Goal: Information Seeking & Learning: Learn about a topic

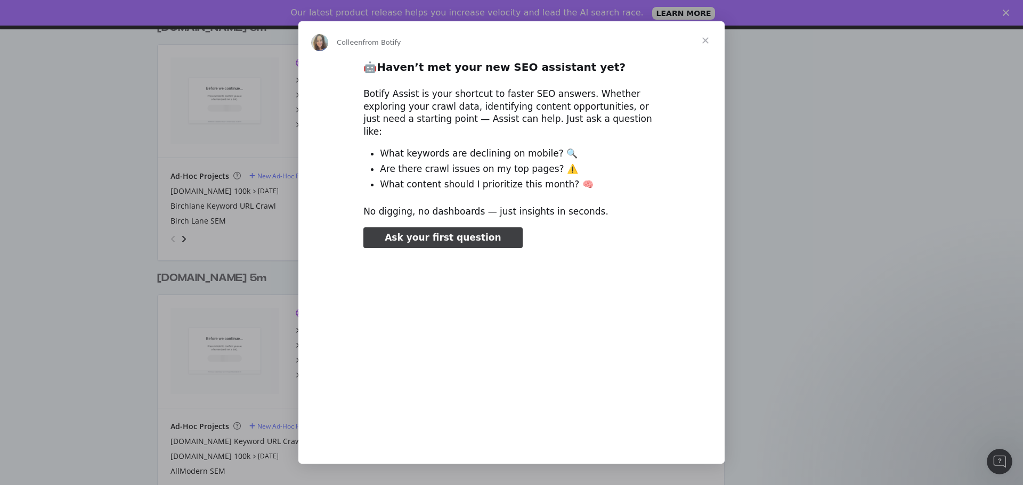
type input "26140"
click at [91, 320] on div "Intercom messenger" at bounding box center [511, 242] width 1023 height 485
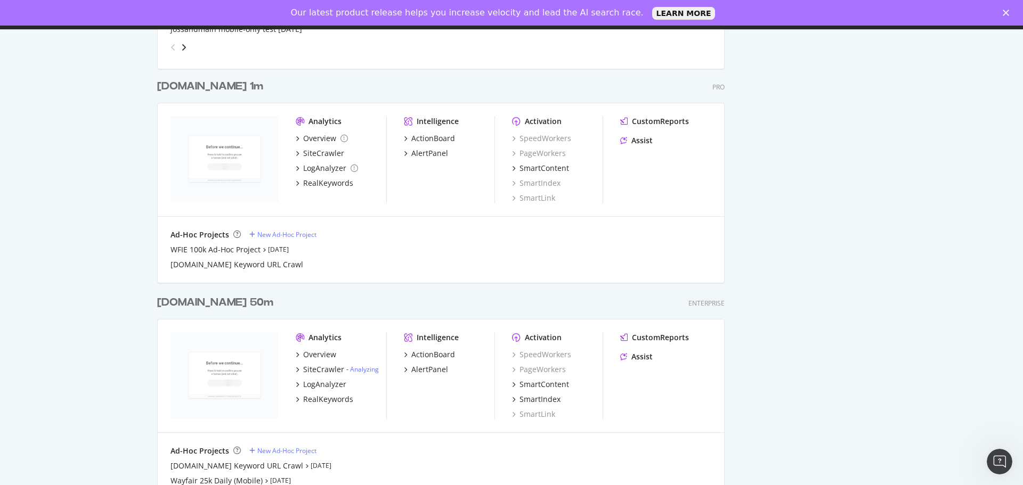
scroll to position [1331, 0]
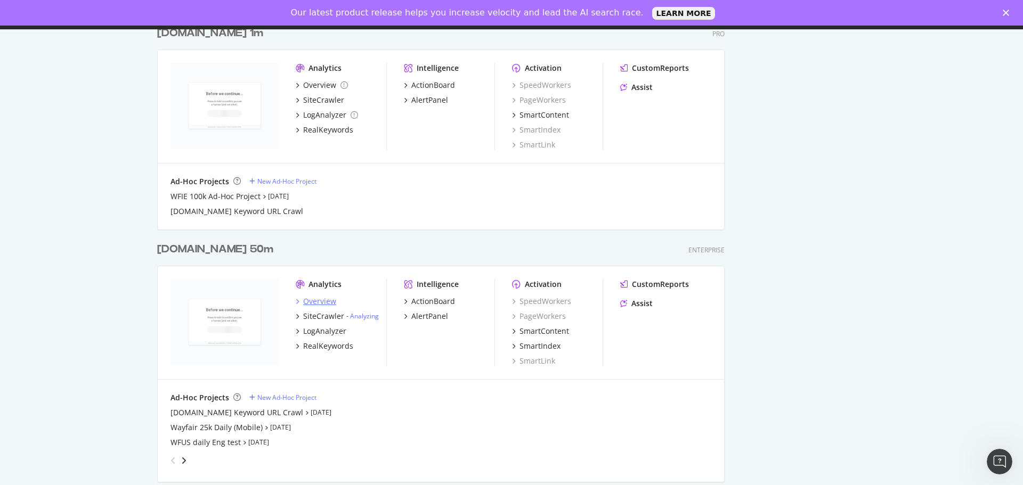
click at [310, 300] on div "Overview" at bounding box center [319, 301] width 33 height 11
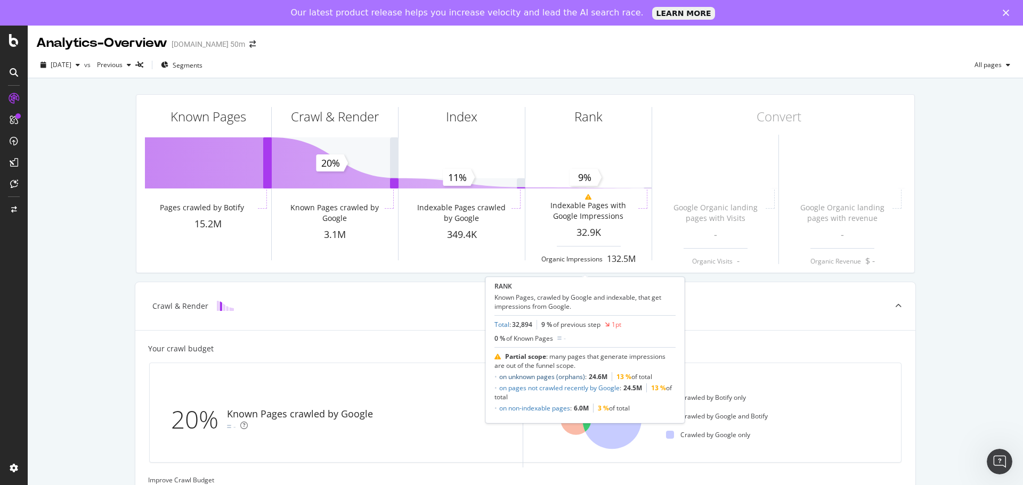
click at [550, 378] on link "on unknown pages (orphans)" at bounding box center [542, 376] width 86 height 9
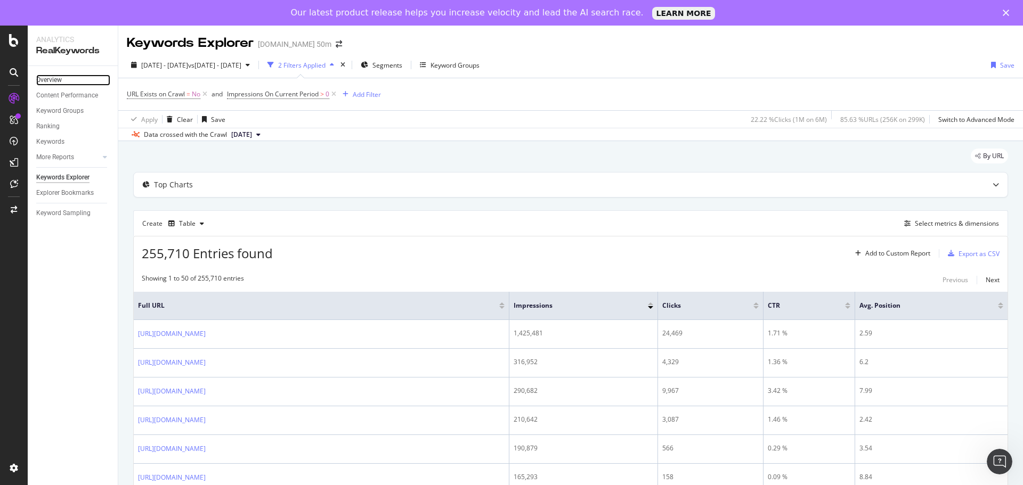
click at [70, 77] on link "Overview" at bounding box center [73, 80] width 74 height 11
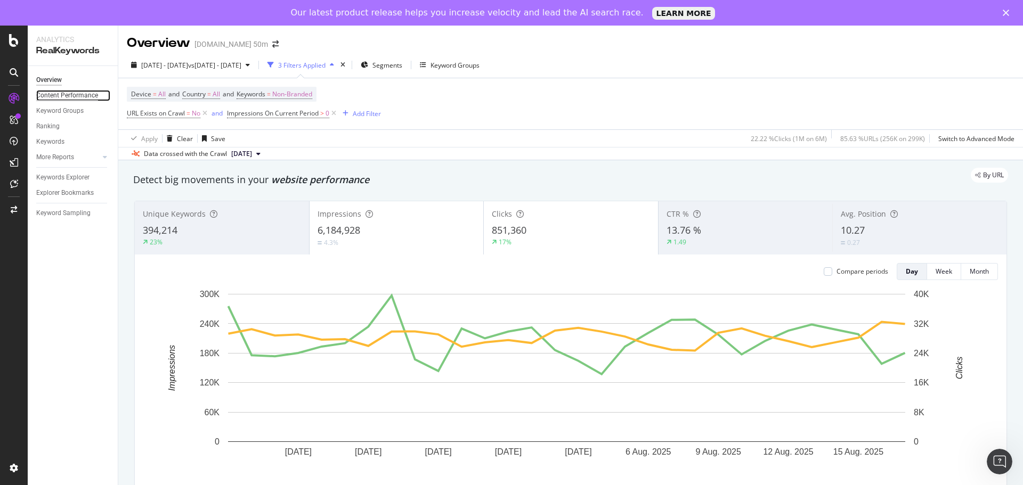
click at [71, 94] on div "Content Performance" at bounding box center [67, 95] width 62 height 11
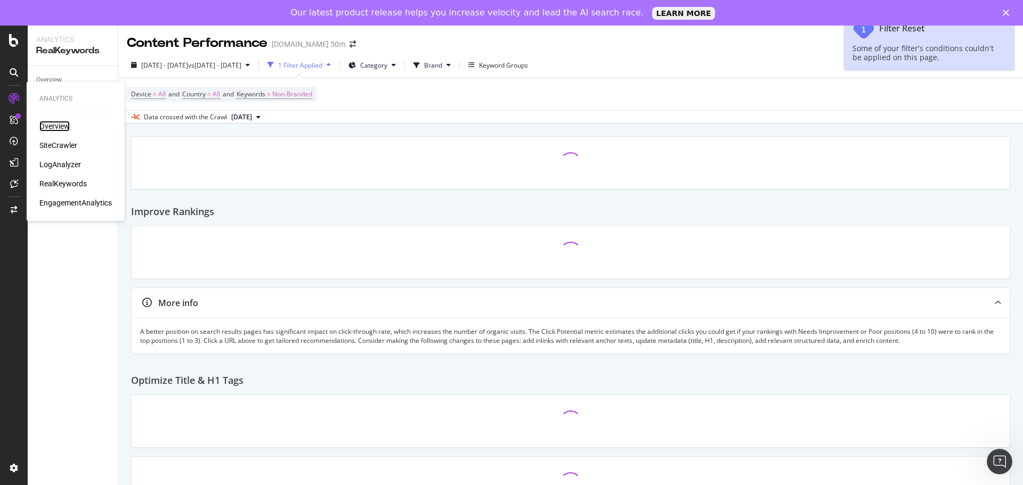
click at [40, 124] on div "Overview" at bounding box center [54, 126] width 30 height 11
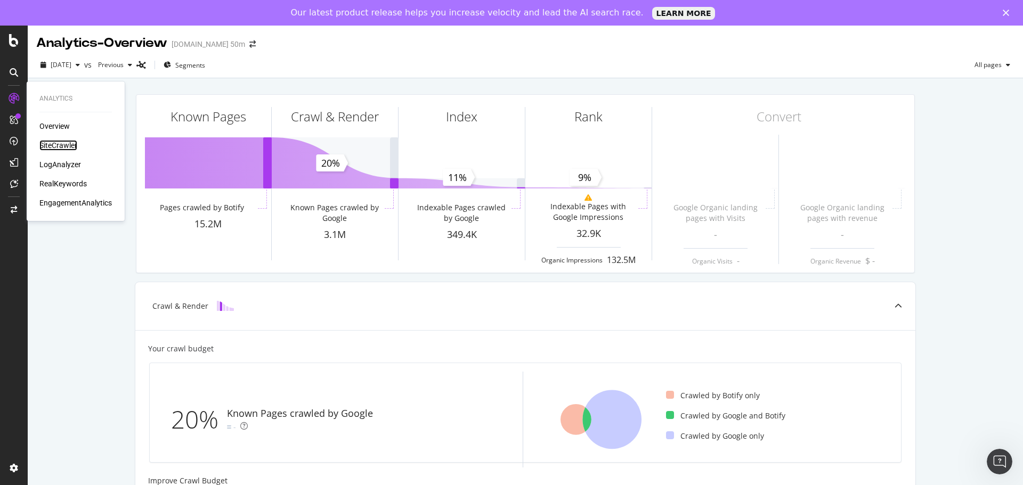
click at [53, 144] on div "SiteCrawler" at bounding box center [58, 145] width 38 height 11
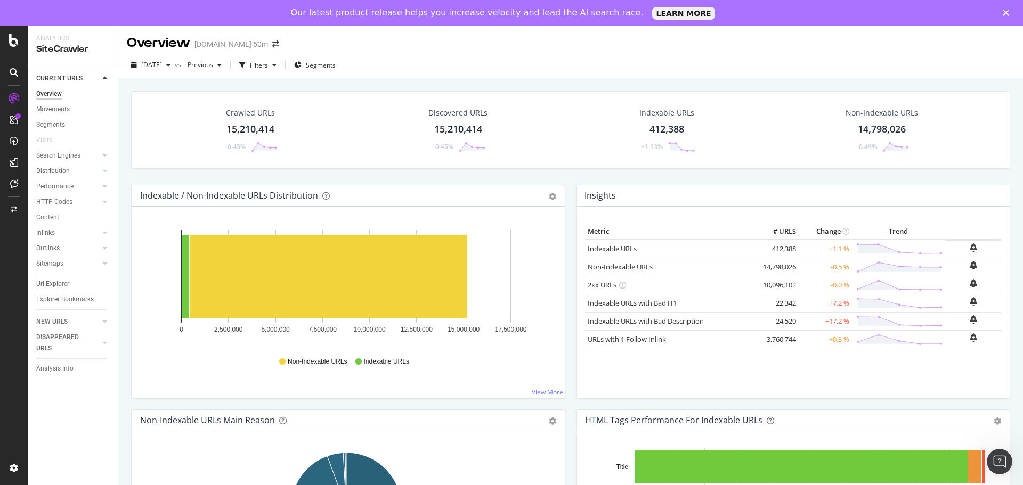
click at [873, 128] on div "14,798,026" at bounding box center [881, 129] width 48 height 14
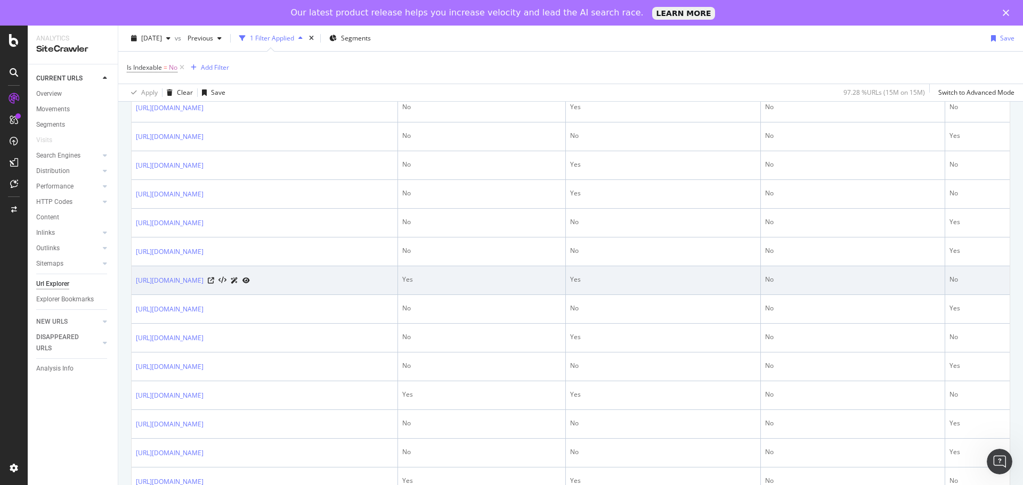
scroll to position [426, 0]
click at [214, 280] on icon at bounding box center [211, 276] width 6 height 6
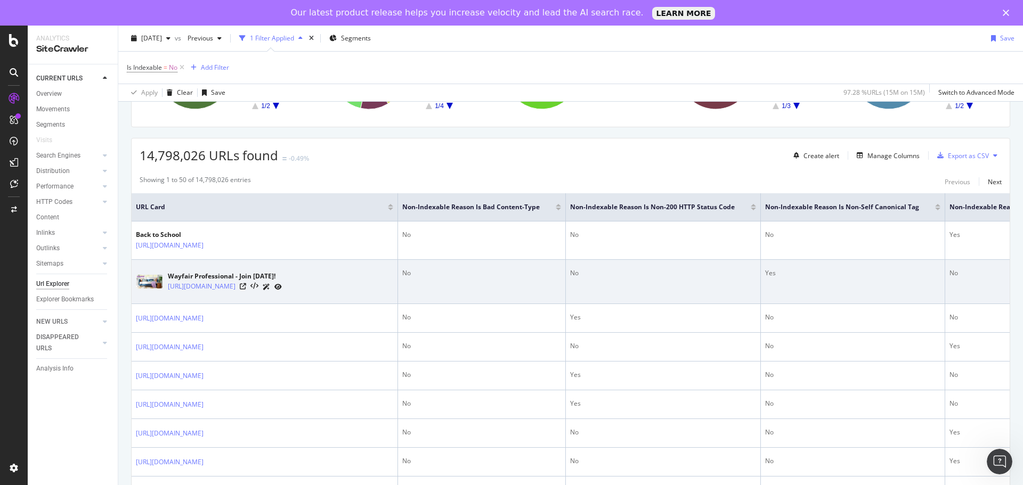
scroll to position [160, 0]
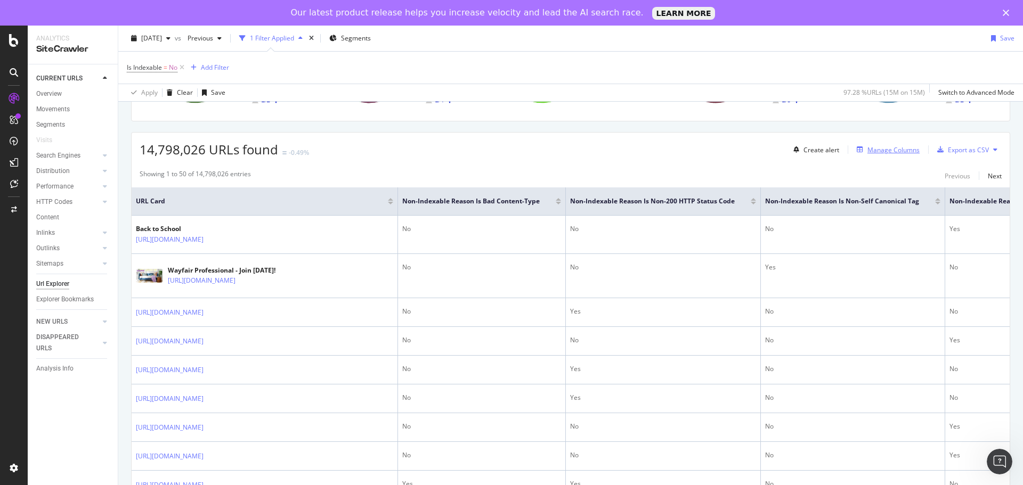
click at [888, 148] on div "Manage Columns" at bounding box center [893, 149] width 52 height 9
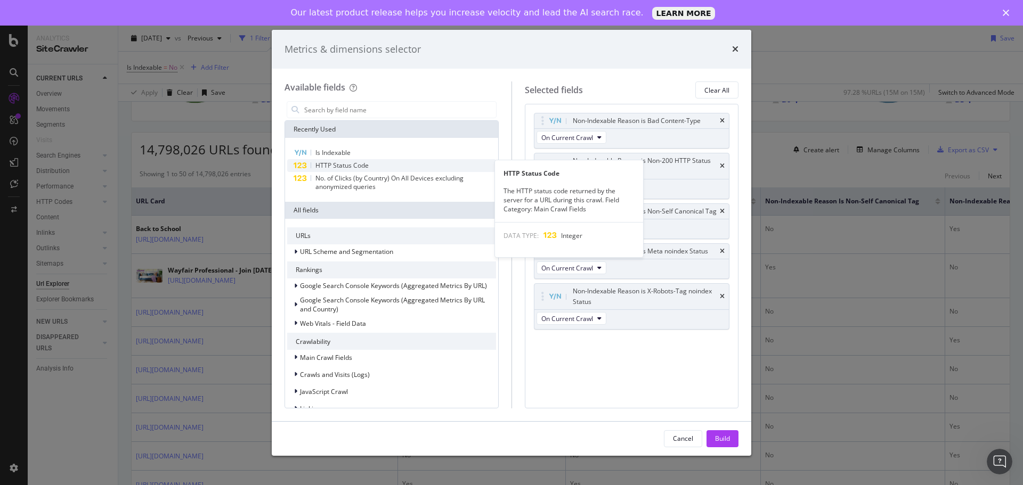
click at [354, 161] on span "HTTP Status Code" at bounding box center [341, 165] width 53 height 9
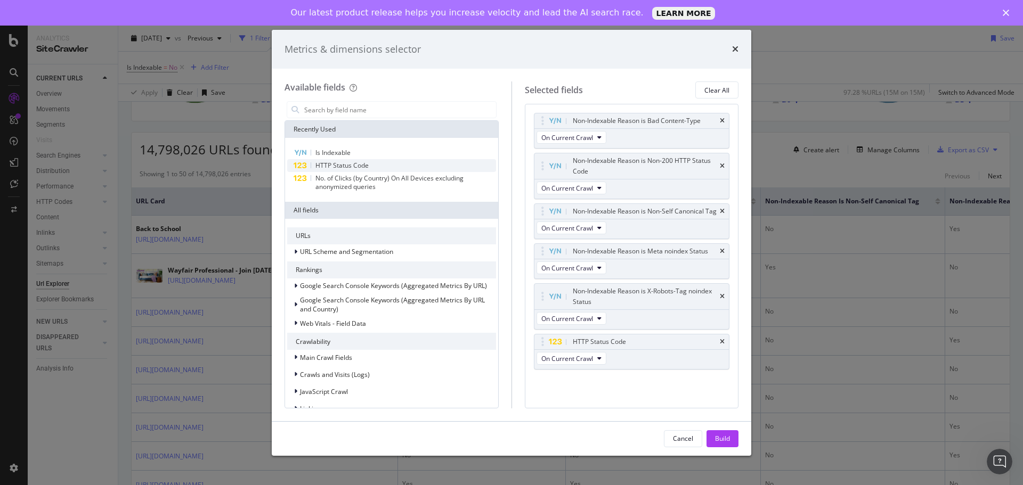
click at [338, 166] on span "HTTP Status Code" at bounding box center [341, 165] width 53 height 9
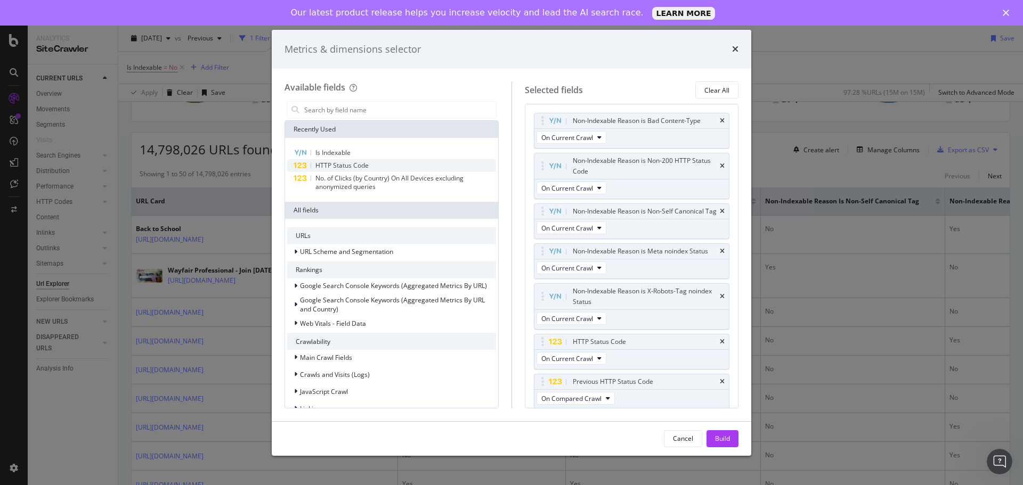
scroll to position [13, 0]
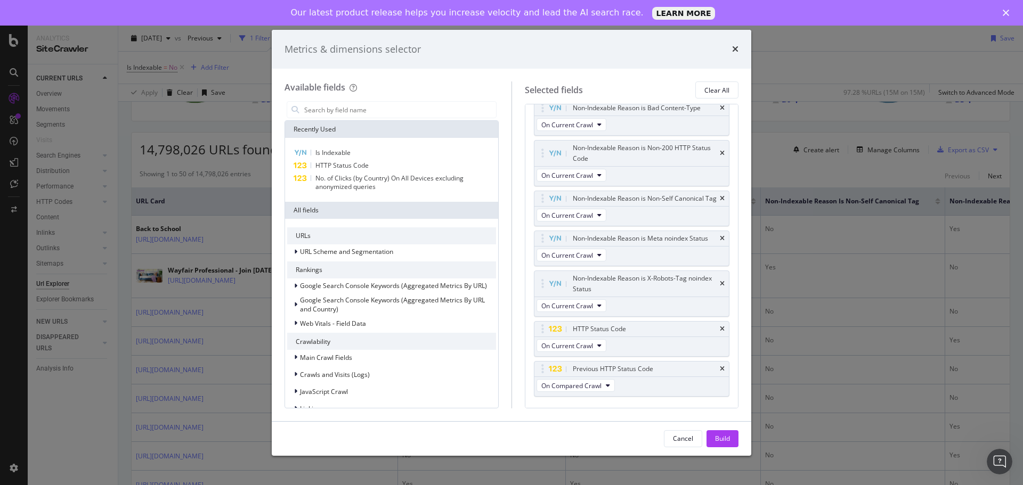
click at [852, 39] on div "Metrics & dimensions selector Available fields Recently Used Is Indexable HTTP …" at bounding box center [511, 242] width 1023 height 485
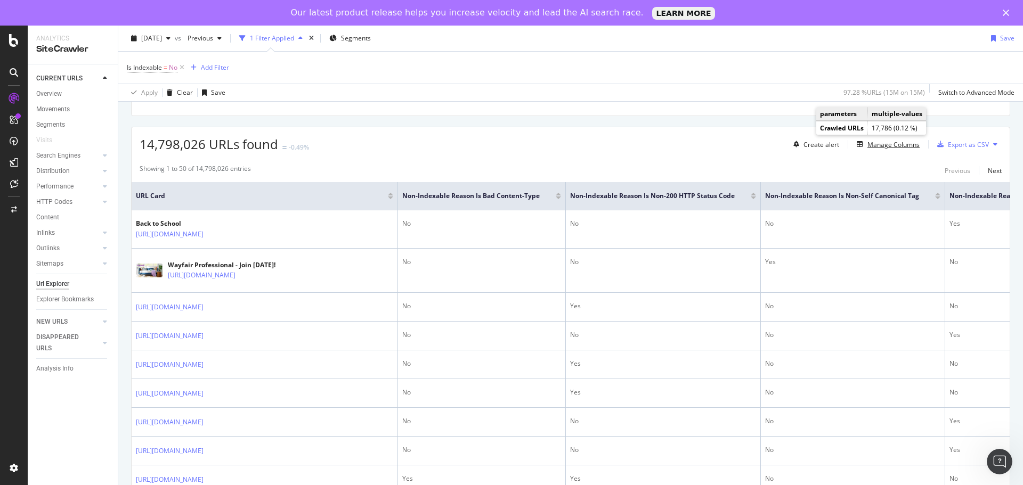
scroll to position [160, 0]
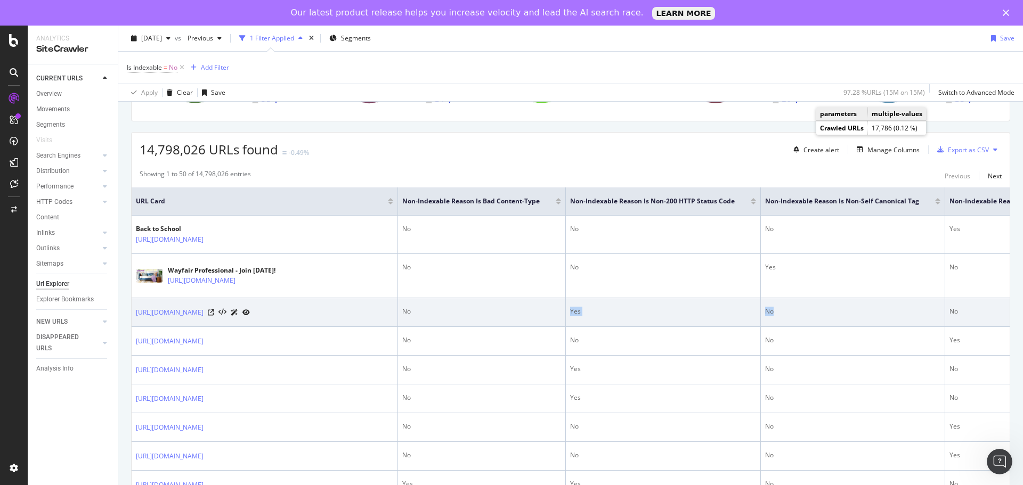
drag, startPoint x: 875, startPoint y: 332, endPoint x: 567, endPoint y: 338, distance: 308.4
click at [567, 327] on tr "[URL][DOMAIN_NAME] No Yes No No No" at bounding box center [728, 312] width 1193 height 29
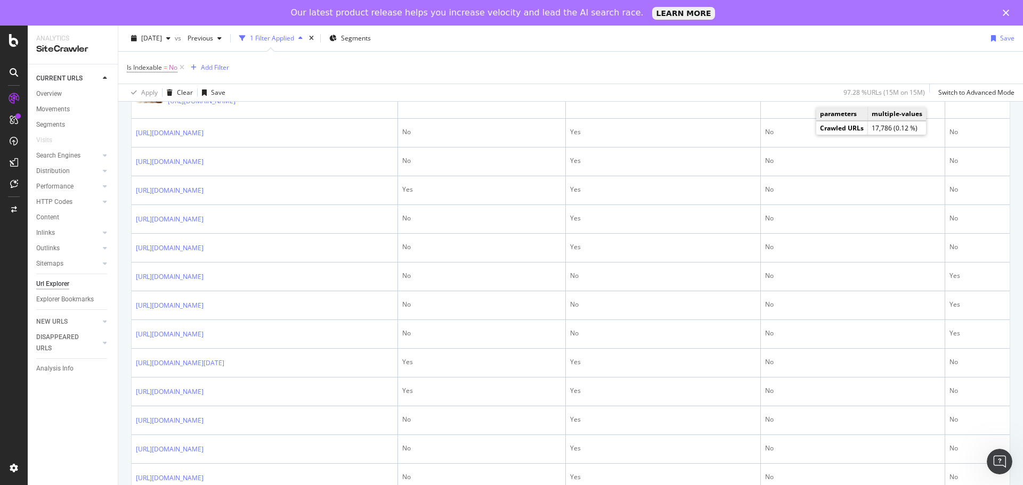
scroll to position [1065, 0]
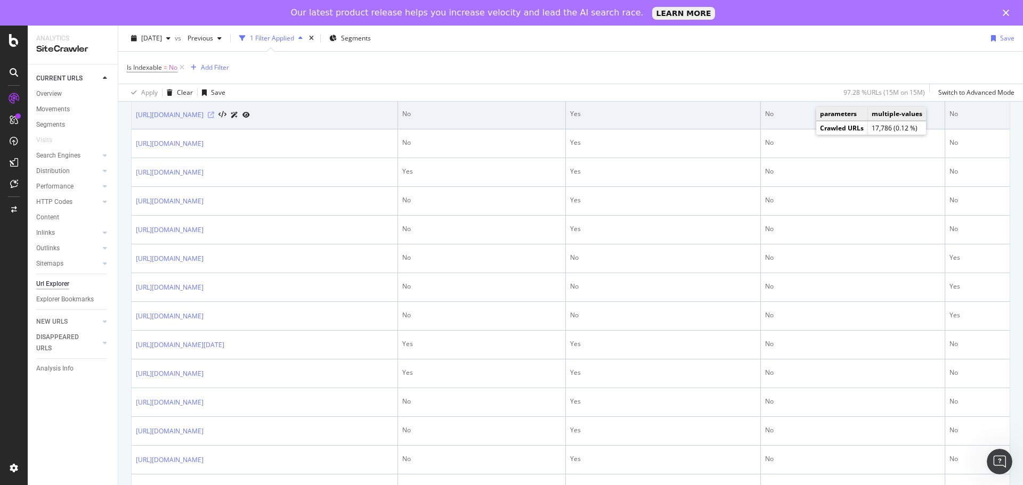
click at [214, 118] on icon at bounding box center [211, 115] width 6 height 6
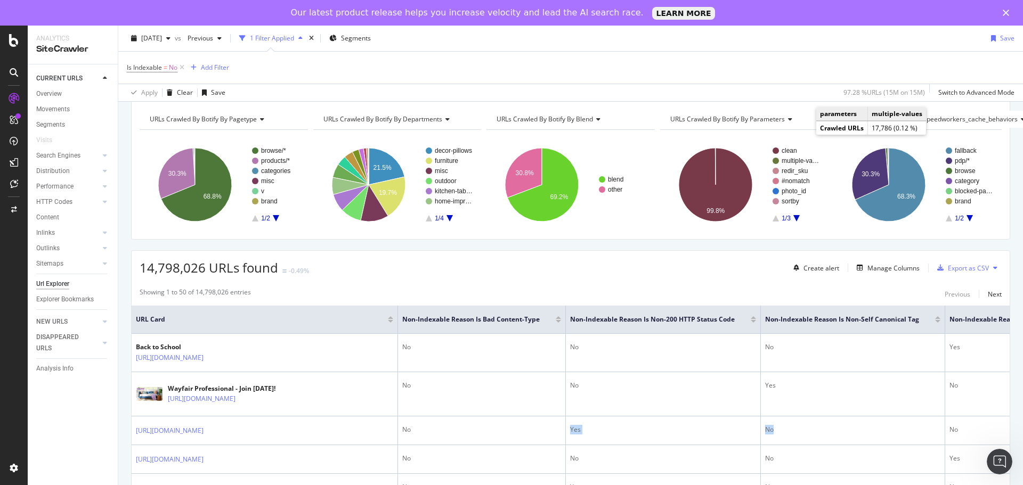
scroll to position [0, 0]
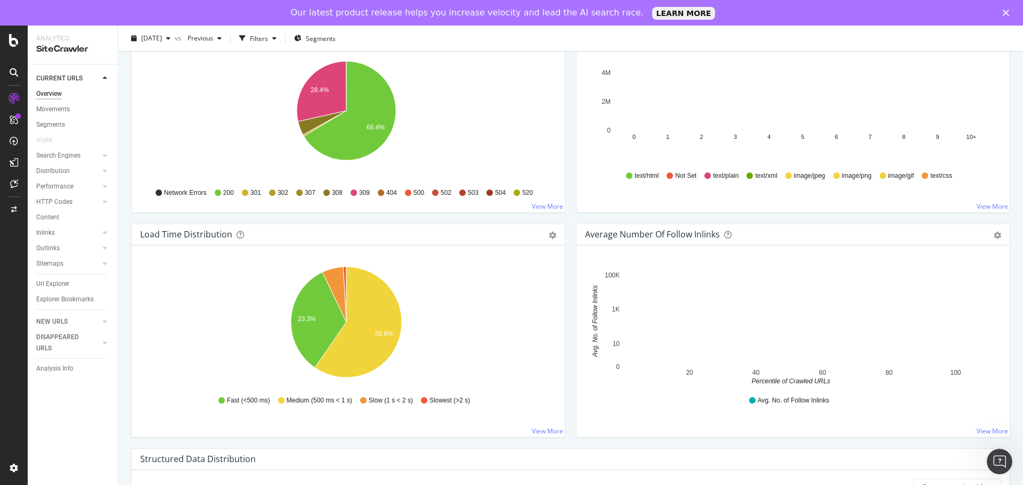
scroll to position [639, 0]
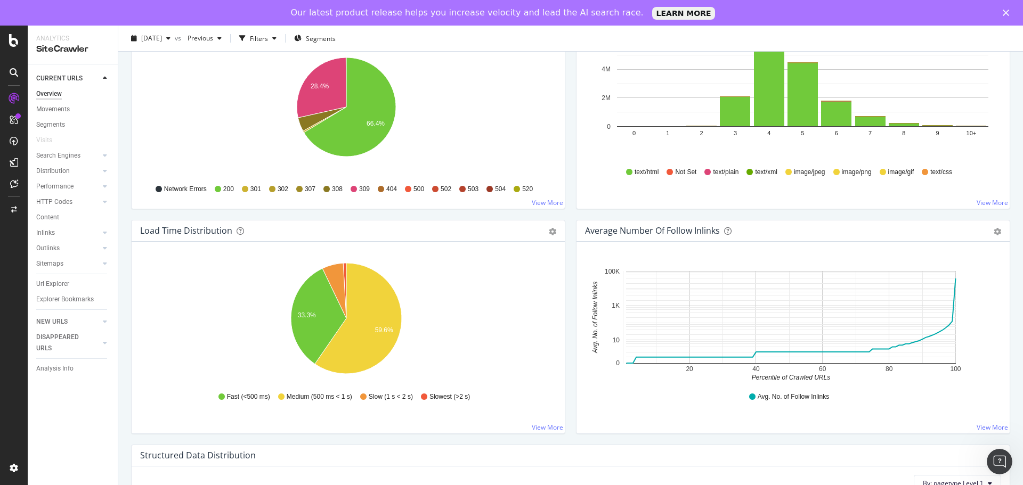
click at [305, 191] on span "307" at bounding box center [310, 189] width 11 height 9
click at [296, 187] on icon at bounding box center [299, 189] width 6 height 6
click at [297, 187] on icon at bounding box center [299, 189] width 6 height 6
click at [355, 190] on div "309" at bounding box center [359, 189] width 19 height 9
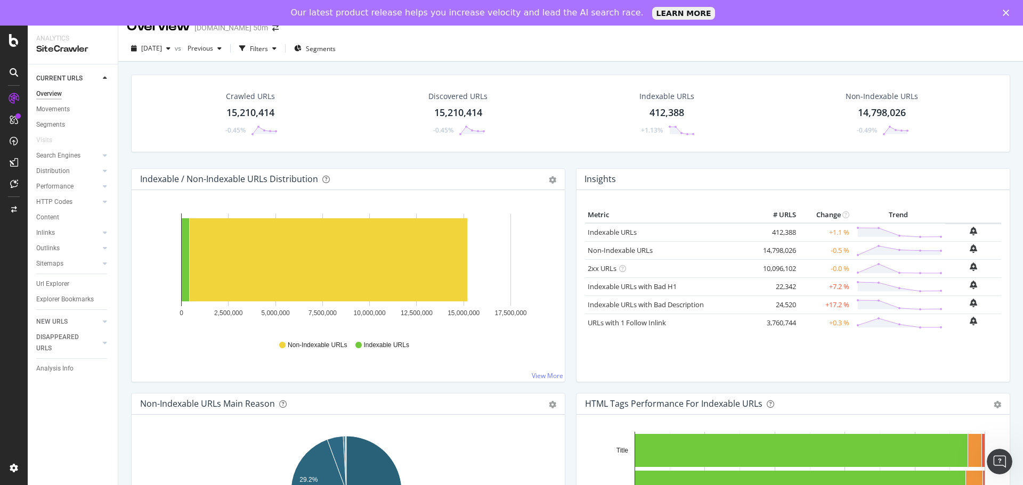
scroll to position [0, 0]
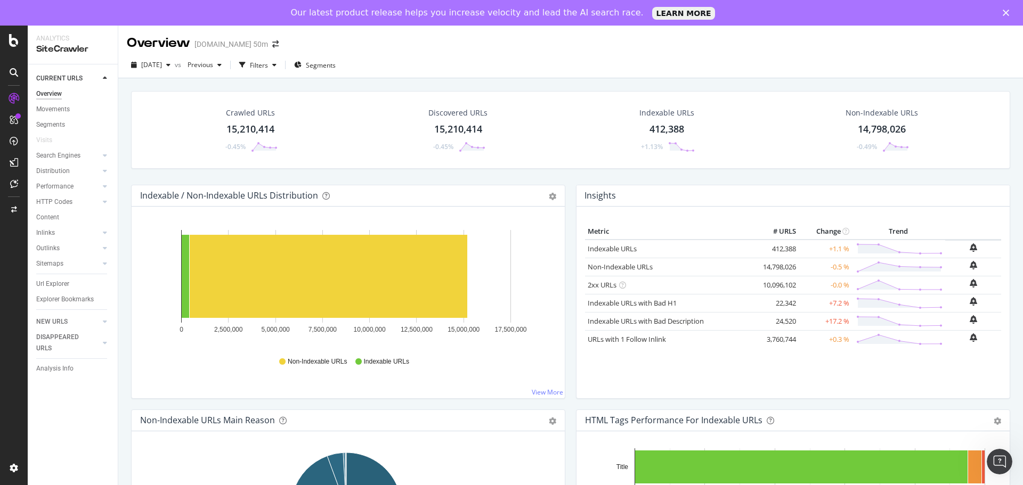
click at [658, 126] on div "412,388" at bounding box center [666, 129] width 35 height 14
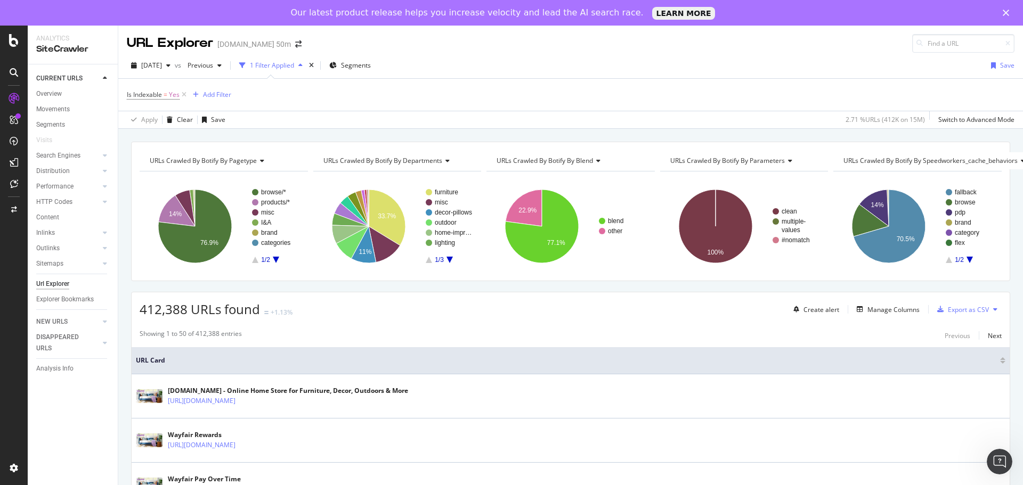
scroll to position [160, 0]
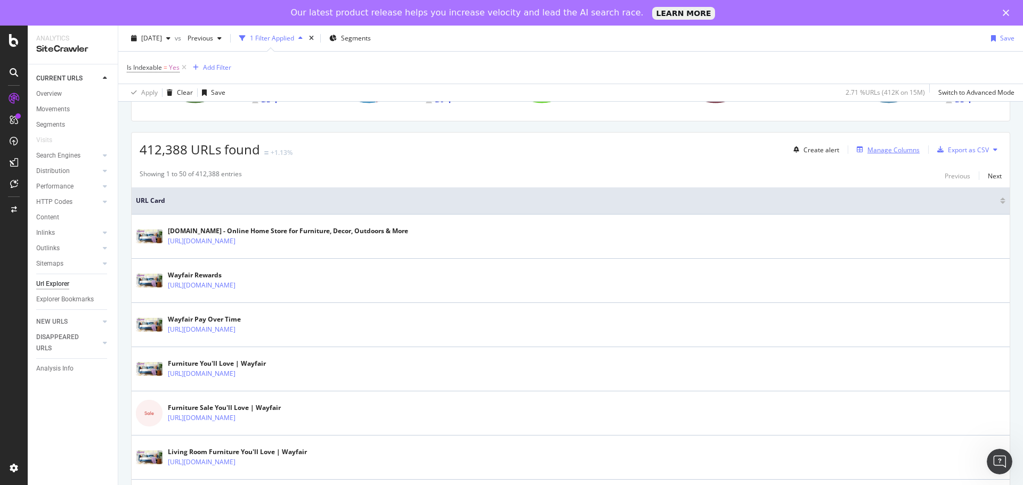
click at [894, 147] on div "Manage Columns" at bounding box center [893, 149] width 52 height 9
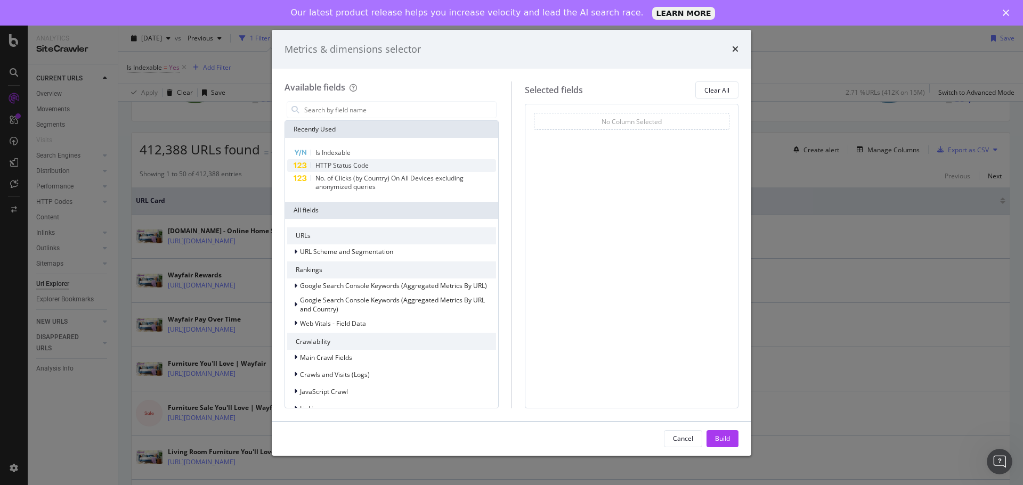
click at [422, 162] on div "HTTP Status Code" at bounding box center [391, 165] width 209 height 13
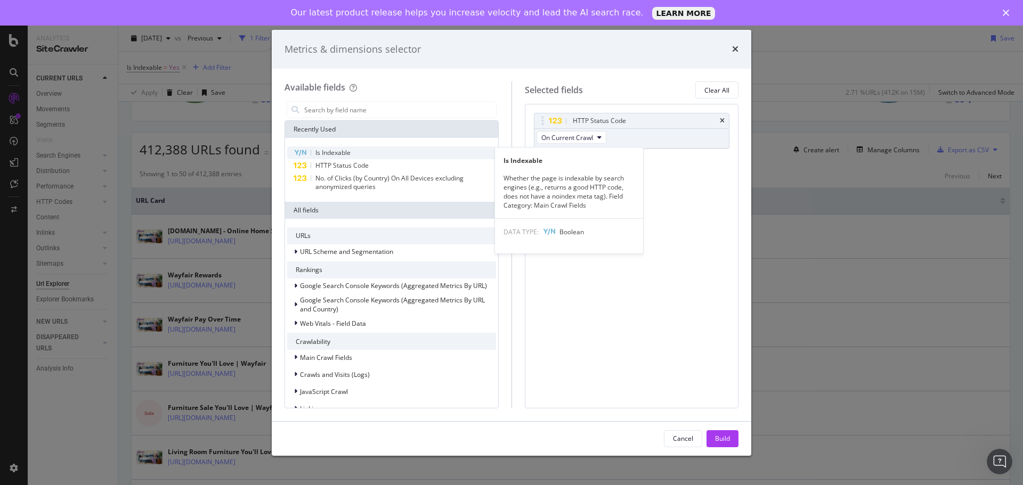
click at [398, 157] on div "Is Indexable" at bounding box center [391, 152] width 209 height 13
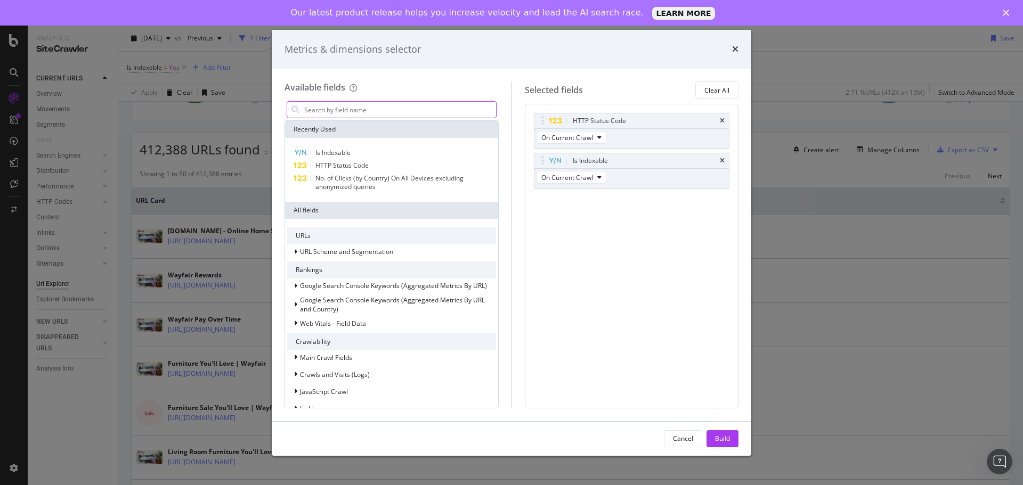
click at [392, 114] on input "modal" at bounding box center [399, 110] width 193 height 16
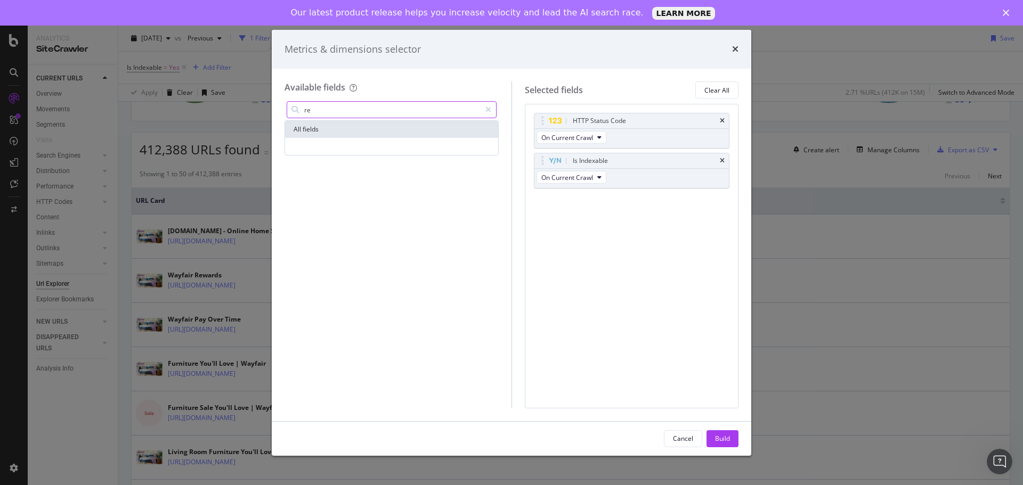
type input "r"
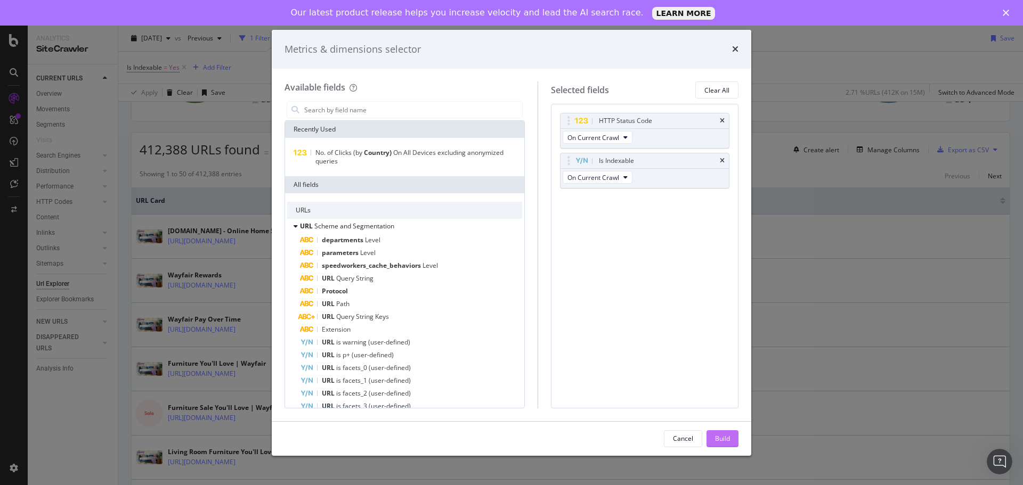
click at [736, 440] on button "Build" at bounding box center [722, 438] width 32 height 17
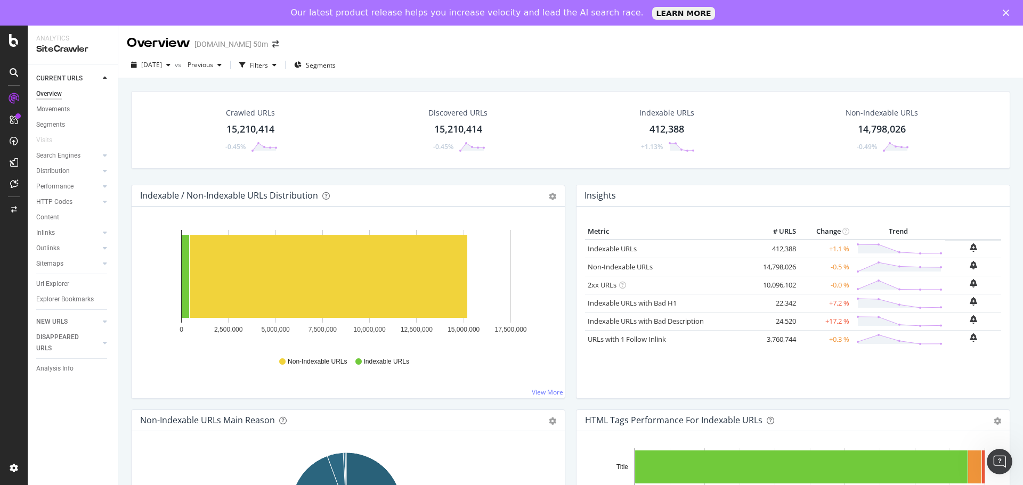
click at [444, 134] on div "15,210,414" at bounding box center [458, 129] width 48 height 14
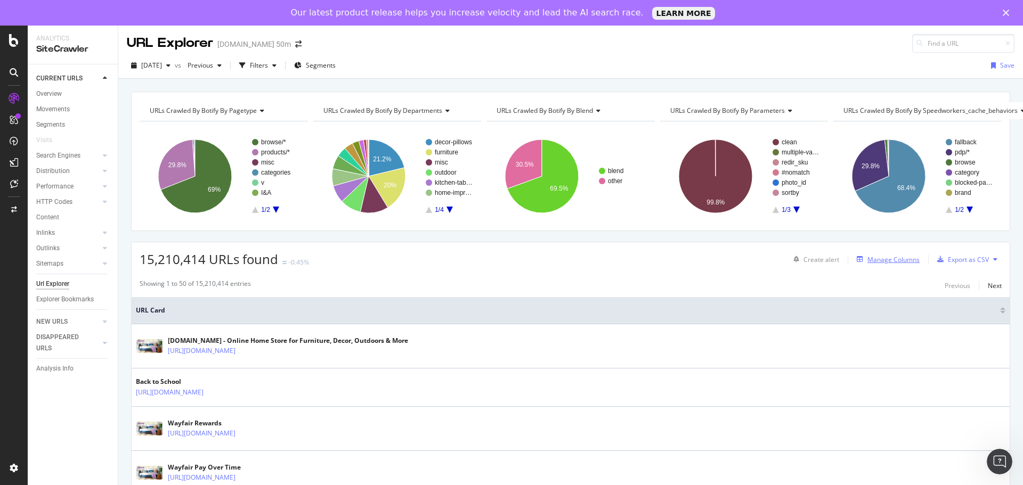
click at [897, 263] on div "Manage Columns" at bounding box center [893, 259] width 52 height 9
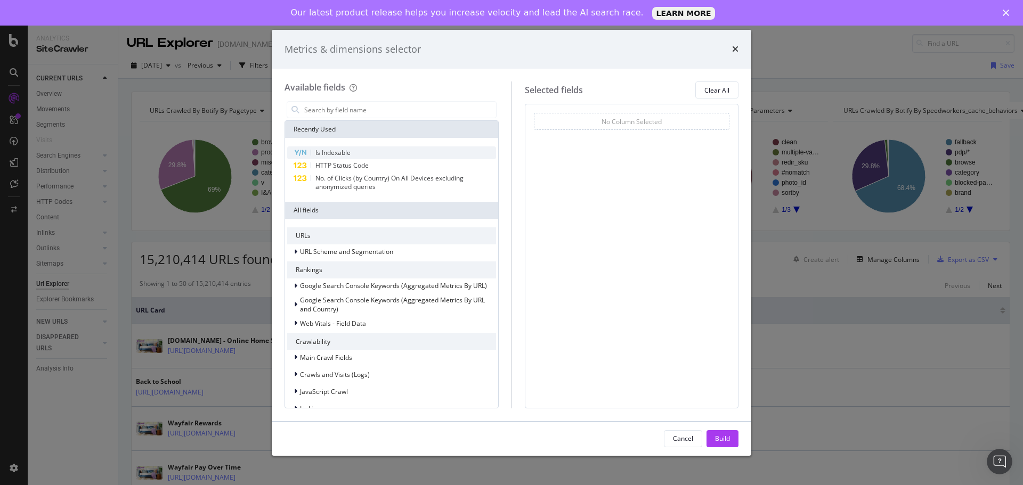
click at [363, 157] on div "Is Indexable" at bounding box center [391, 152] width 209 height 13
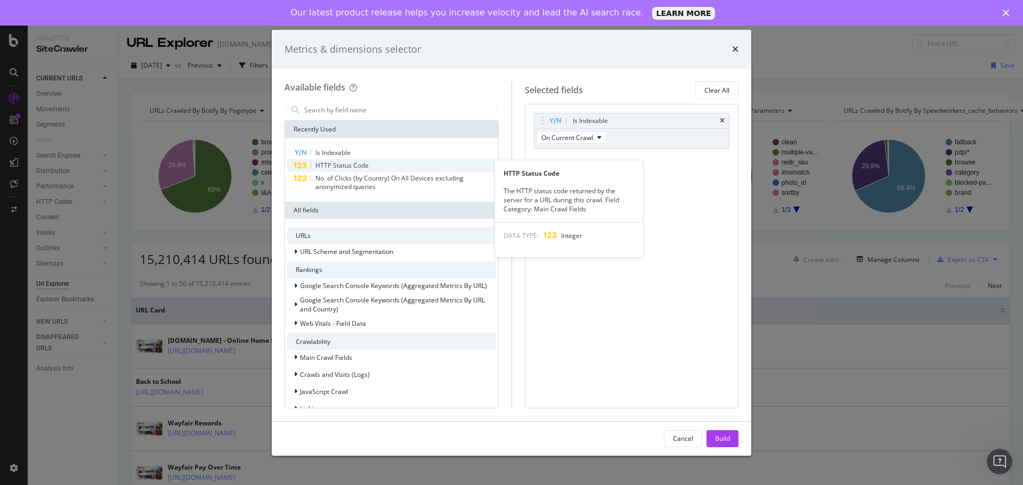
click at [375, 160] on div "HTTP Status Code" at bounding box center [391, 165] width 209 height 13
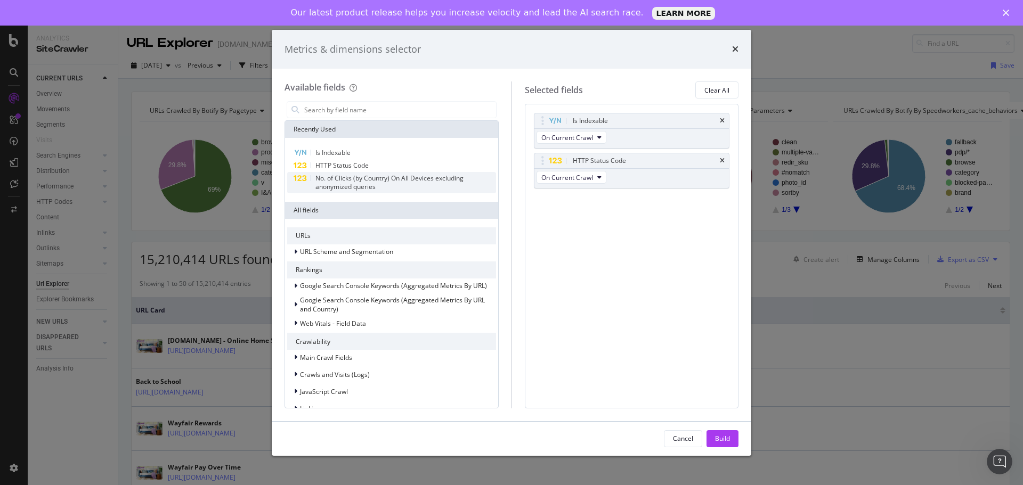
click at [408, 179] on span "No. of Clicks (by Country) On All Devices excluding anonymized queries" at bounding box center [389, 183] width 148 height 18
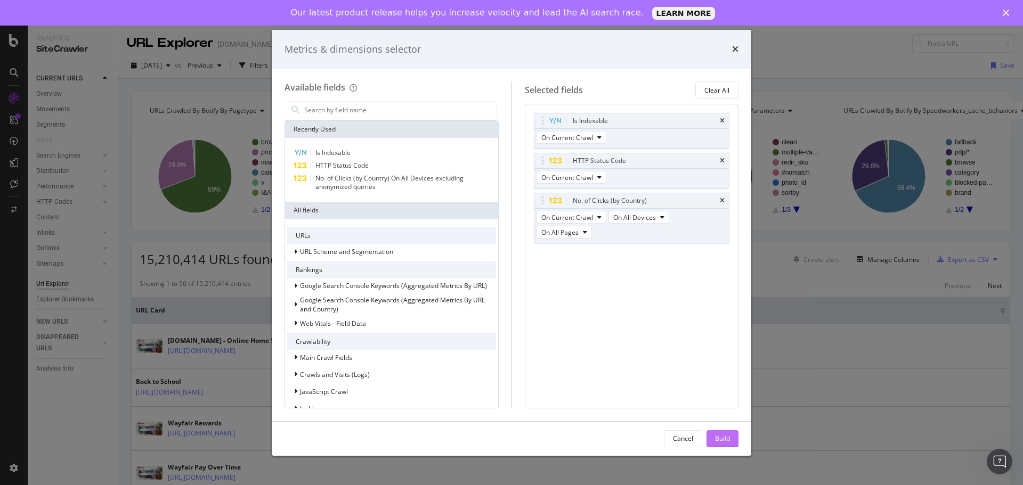
click at [713, 436] on button "Build" at bounding box center [722, 438] width 32 height 17
